Goal: Task Accomplishment & Management: Manage account settings

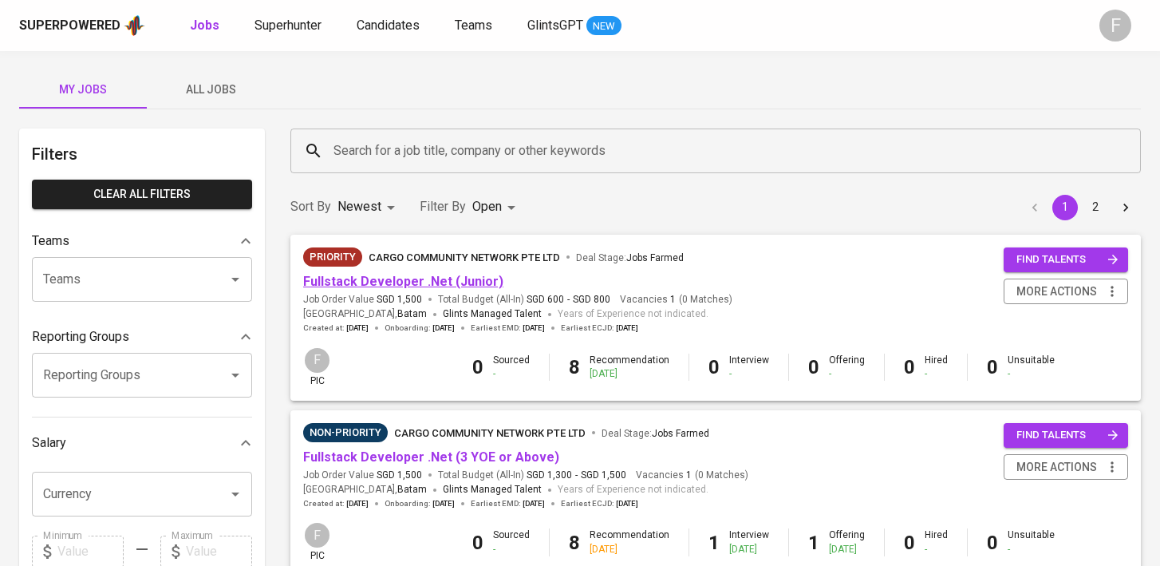
click at [456, 275] on link "Fullstack Developer .Net (Junior)" at bounding box center [403, 281] width 200 height 15
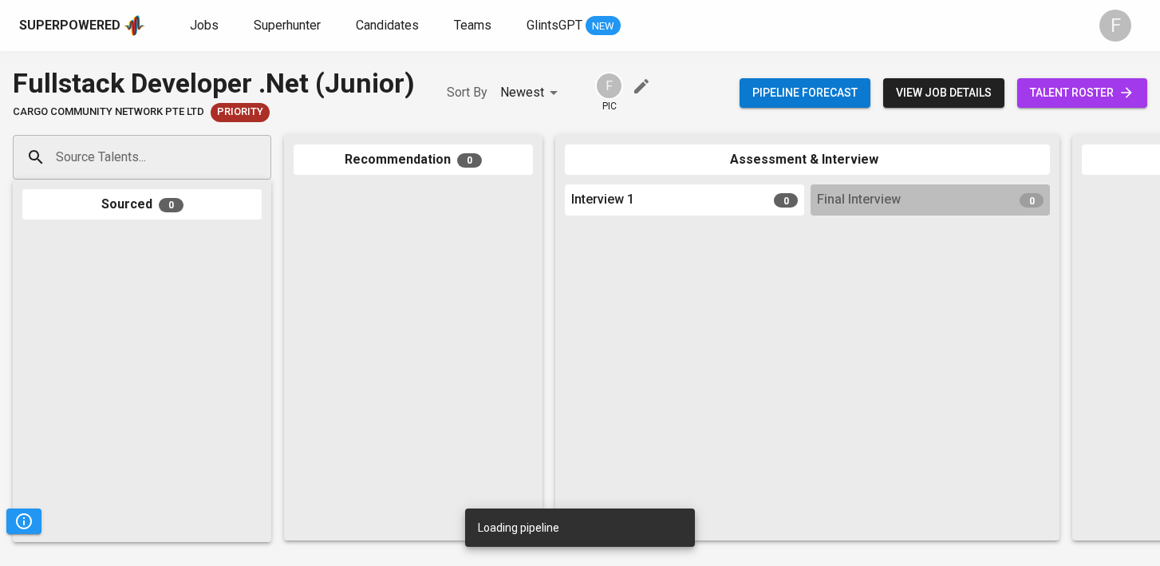
click at [1090, 87] on span "talent roster" at bounding box center [1082, 93] width 105 height 20
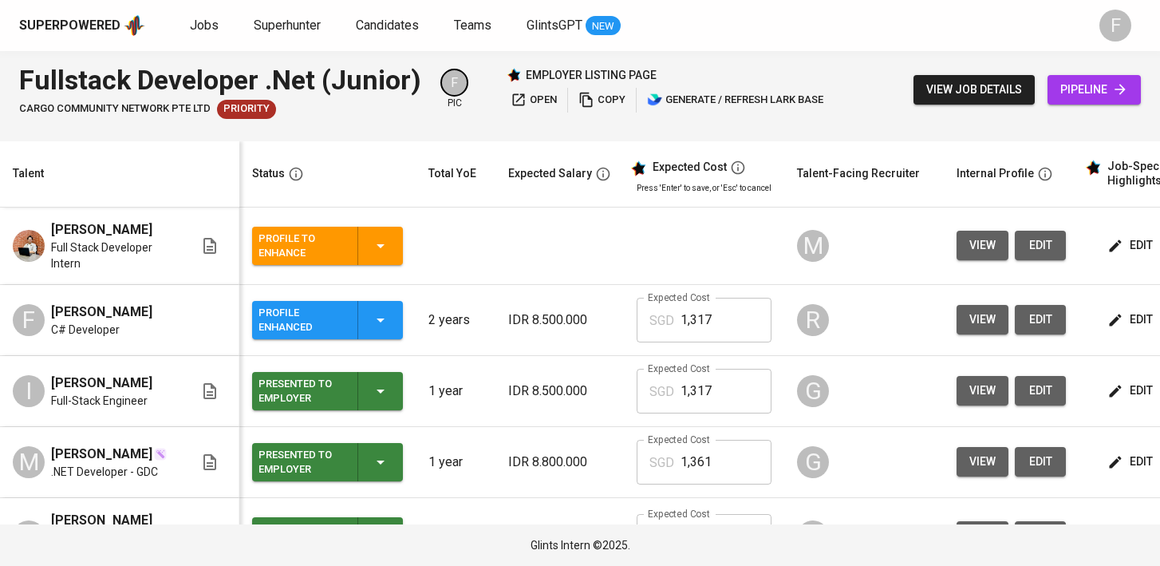
scroll to position [0, 206]
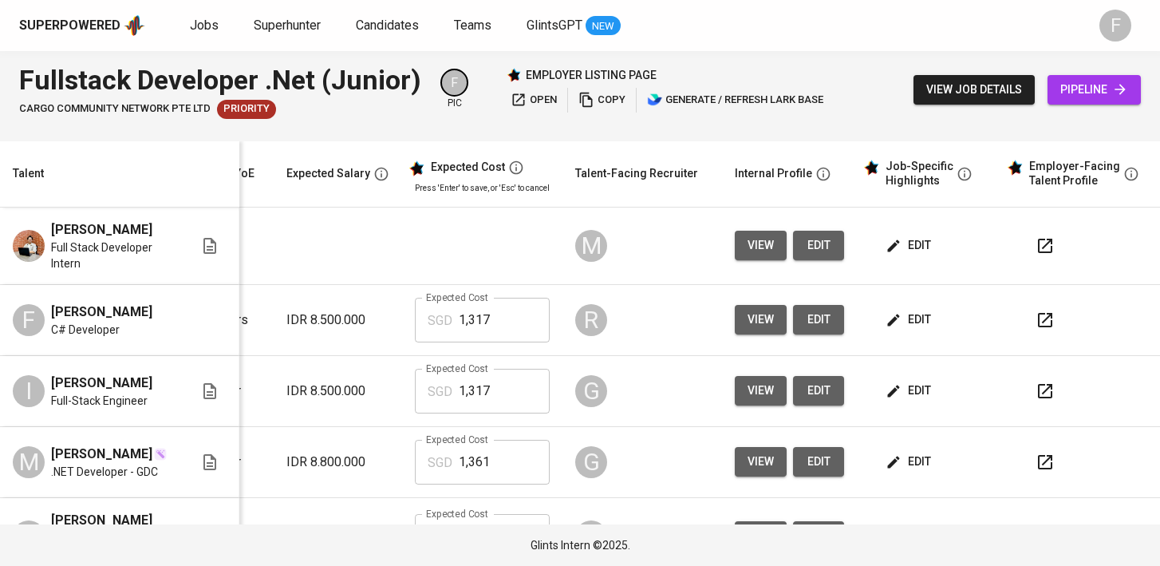
click at [889, 329] on span "edit" at bounding box center [910, 320] width 42 height 20
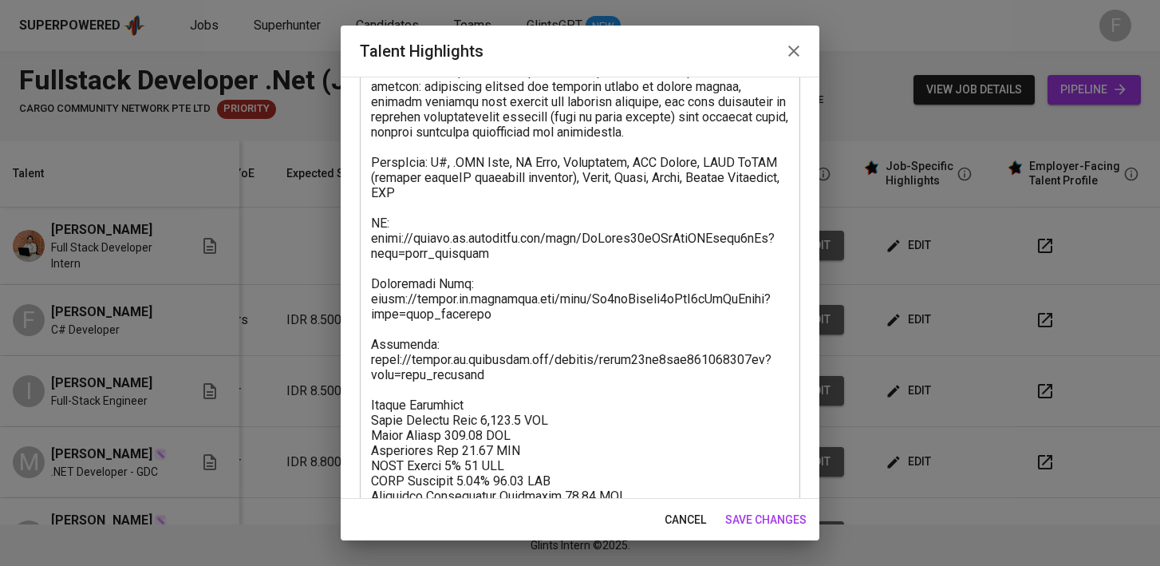
scroll to position [346, 0]
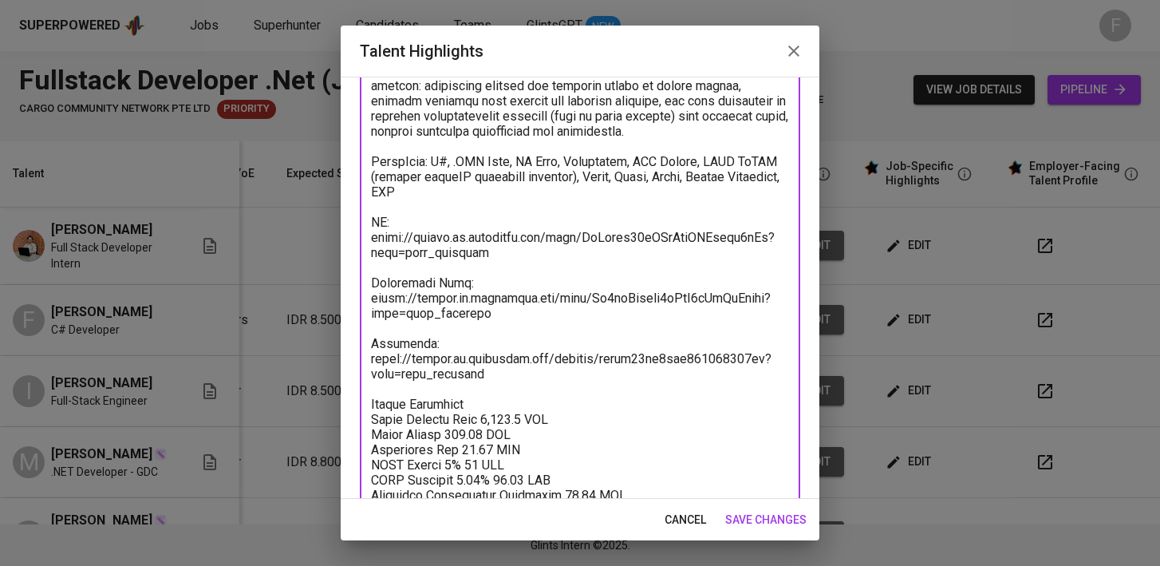
click at [481, 381] on textarea at bounding box center [580, 184] width 418 height 697
drag, startPoint x: 495, startPoint y: 379, endPoint x: 371, endPoint y: 333, distance: 132.0
click at [370, 333] on div "x Talent Highlights" at bounding box center [580, 183] width 440 height 727
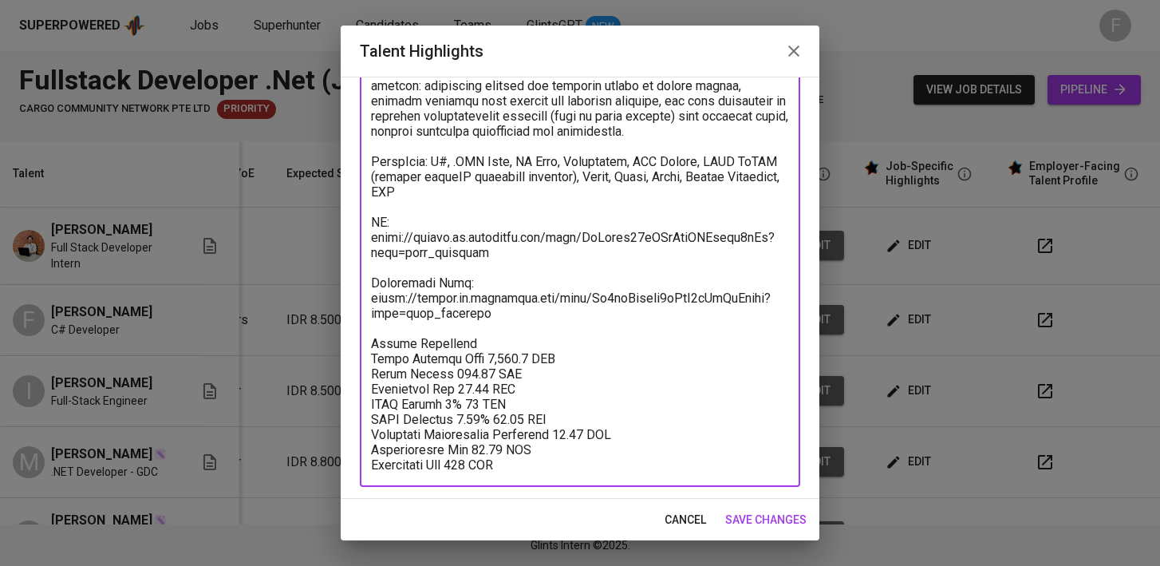
type textarea "Fikri is a C# Developer with primary responsibility is developing and maintaini…"
click at [784, 518] on span "save changes" at bounding box center [765, 520] width 81 height 20
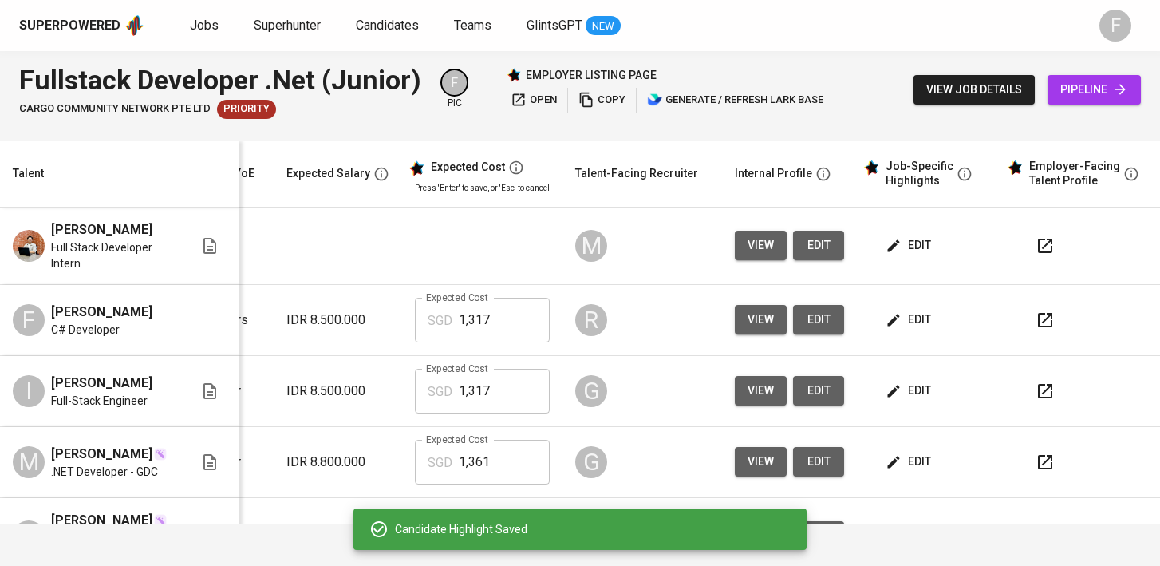
scroll to position [0, 0]
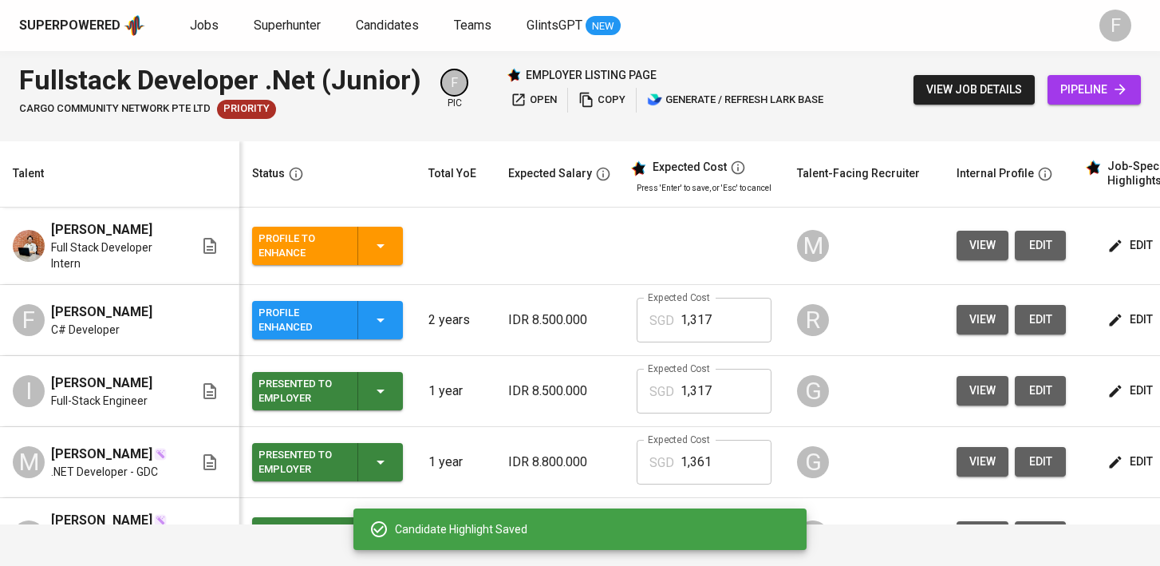
click at [387, 336] on div "Profile Enhanced" at bounding box center [327, 320] width 138 height 38
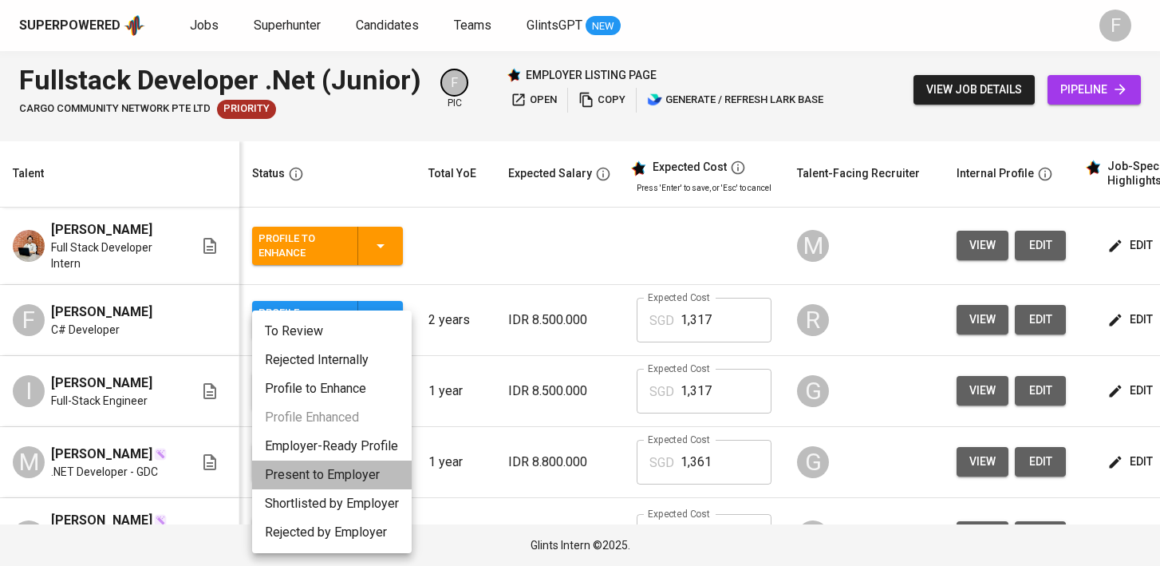
click at [329, 481] on li "Present to Employer" at bounding box center [332, 474] width 160 height 29
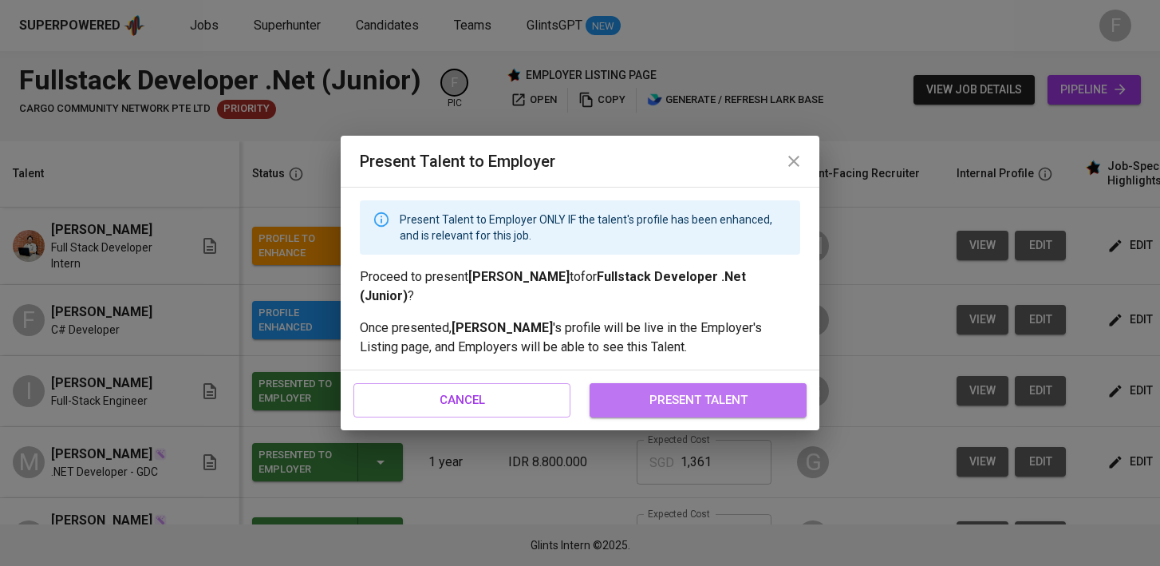
click at [667, 402] on span "present talent" at bounding box center [698, 399] width 182 height 21
